Goal: Check status: Check status

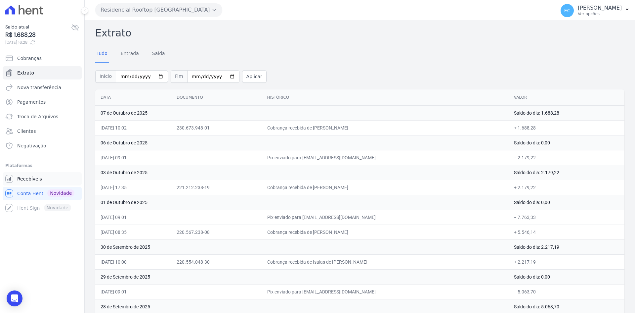
click at [34, 183] on link "Recebíveis" at bounding box center [42, 178] width 79 height 13
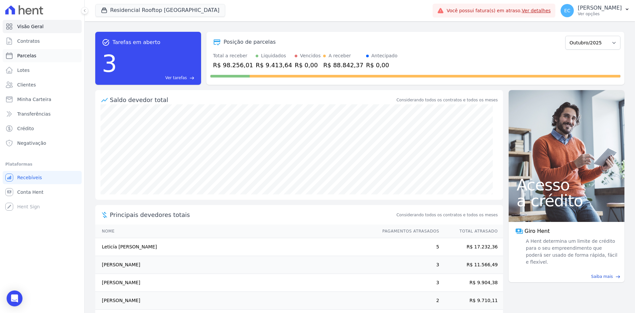
click at [38, 55] on link "Parcelas" at bounding box center [42, 55] width 79 height 13
select select
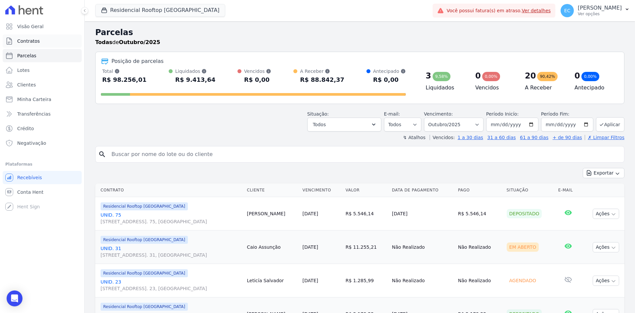
click at [52, 45] on link "Contratos" at bounding box center [42, 40] width 79 height 13
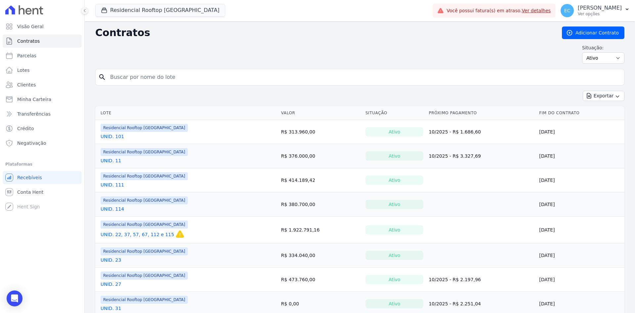
click at [156, 75] on input "search" at bounding box center [363, 76] width 515 height 13
click at [145, 233] on link "UNID. 22, 37, 57, 67, 112 e 115" at bounding box center [137, 234] width 73 height 7
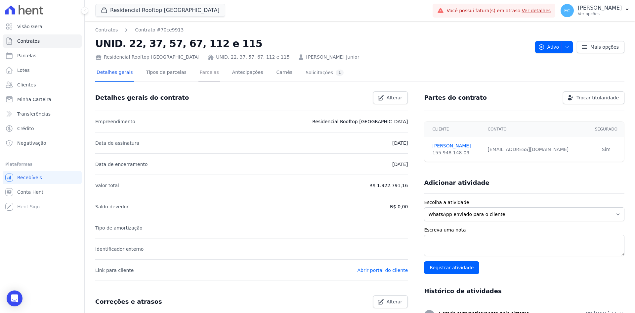
click at [198, 77] on link "Parcelas" at bounding box center [209, 73] width 22 height 18
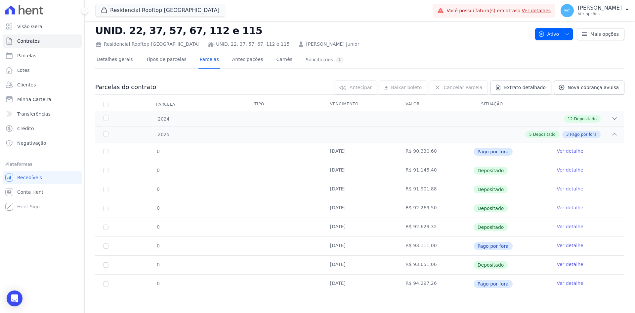
scroll to position [12, 0]
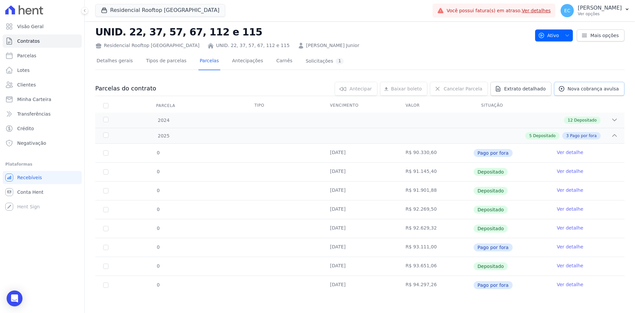
click at [571, 91] on span "Nova cobrança avulsa" at bounding box center [593, 88] width 51 height 7
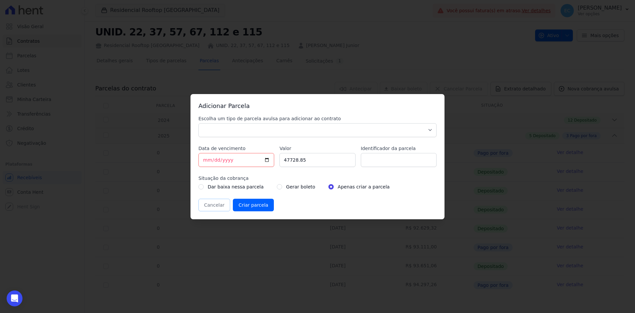
click at [204, 205] on button "Cancelar" at bounding box center [214, 204] width 32 height 13
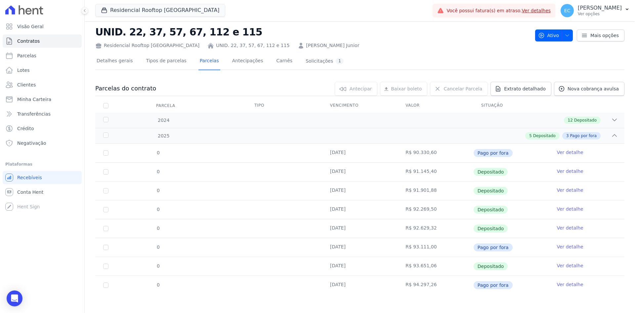
drag, startPoint x: 400, startPoint y: 155, endPoint x: 414, endPoint y: 276, distance: 121.2
click at [414, 276] on tbody "0 12/01/2025 R$ 90.330,60 Pago por fora Ver detalhe 0 12/03/2025 R$ 91.145,40 D…" at bounding box center [359, 219] width 529 height 151
click at [434, 274] on td "R$ 93.651,06" at bounding box center [436, 266] width 76 height 19
click at [34, 53] on link "Parcelas" at bounding box center [42, 55] width 79 height 13
select select
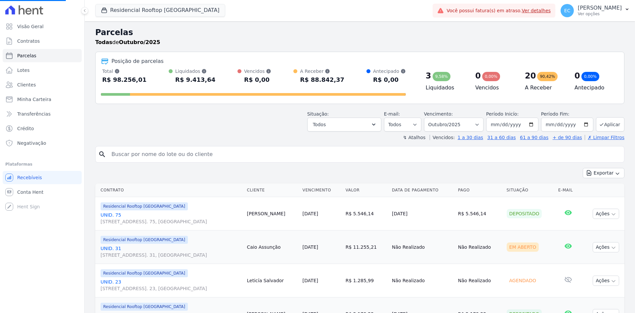
select select
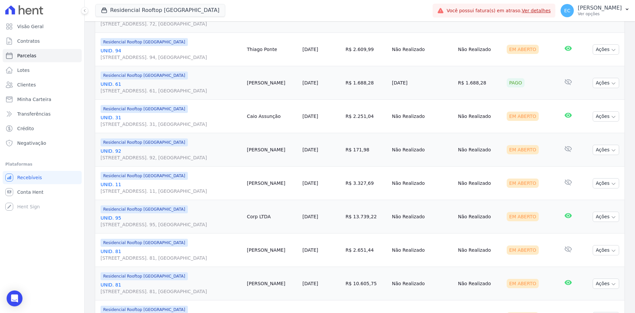
scroll to position [331, 0]
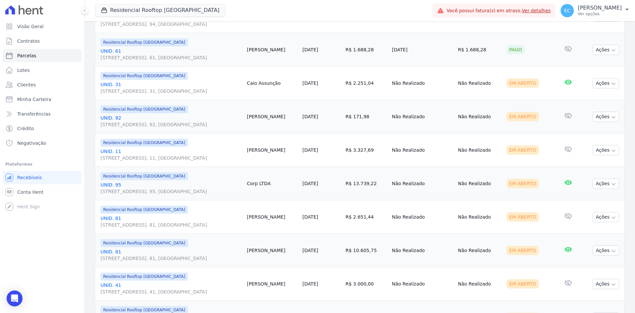
click at [112, 183] on link "UNID. 95 Alameda Harvey C Weeks, 54, Apto. 95, Cidade Vista Verde" at bounding box center [171, 187] width 141 height 13
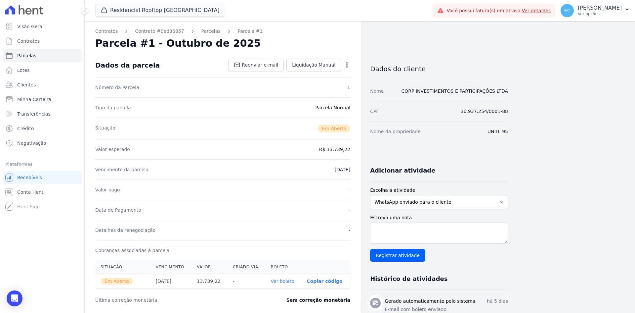
click at [293, 280] on link "Ver boleto" at bounding box center [282, 280] width 23 height 5
click at [36, 56] on link "Parcelas" at bounding box center [42, 55] width 79 height 13
select select
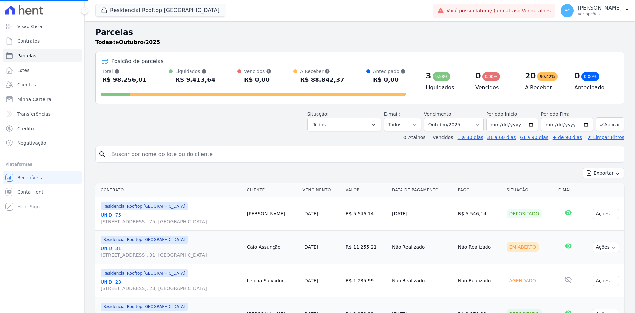
select select
click at [238, 126] on div "Situação: Agendado Em Aberto Pago Processando Cancelado Vencido Transferindo De…" at bounding box center [359, 119] width 529 height 23
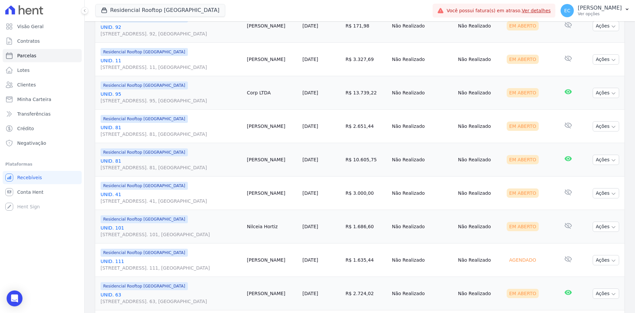
scroll to position [463, 0]
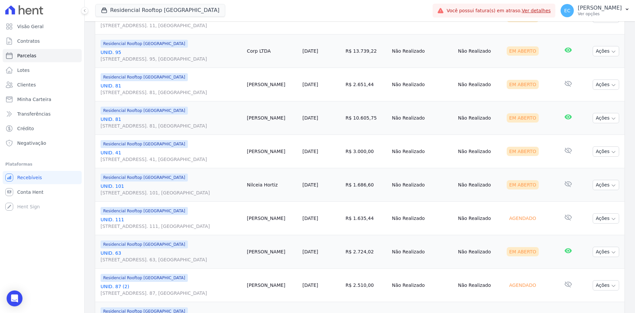
click at [122, 184] on link "UNID. 101 Alameda Harvey C Weeks, 54, Apto. 101, Cidade Vista Verde" at bounding box center [171, 189] width 141 height 13
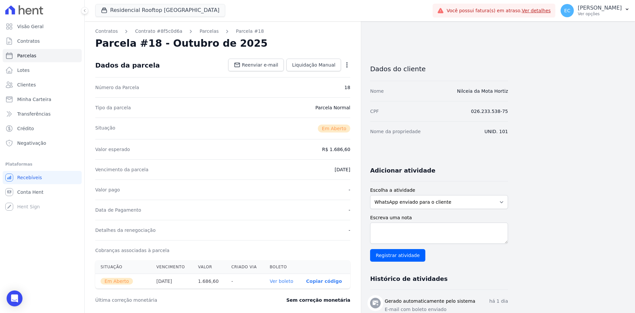
scroll to position [66, 0]
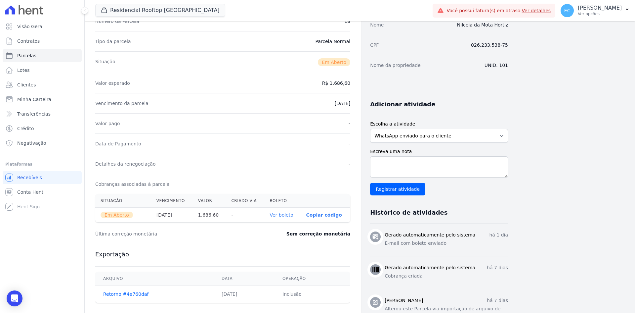
click at [287, 214] on link "Ver boleto" at bounding box center [281, 214] width 23 height 5
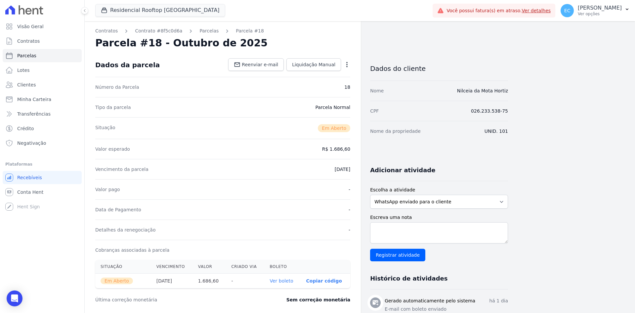
scroll to position [0, 0]
click at [30, 60] on link "Parcelas" at bounding box center [42, 55] width 79 height 13
select select
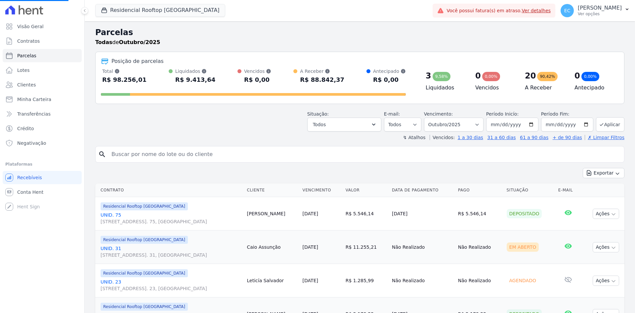
select select
click at [305, 33] on h2 "Parcelas" at bounding box center [359, 32] width 529 height 12
